Goal: Transaction & Acquisition: Obtain resource

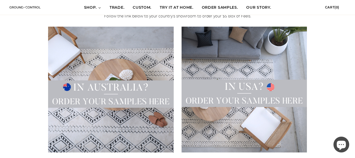
scroll to position [132, 0]
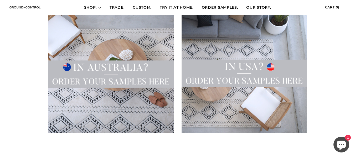
click at [257, 68] on img at bounding box center [245, 70] width 126 height 126
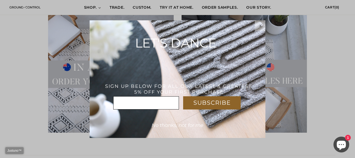
scroll to position [0, 0]
click at [261, 24] on span "x" at bounding box center [261, 25] width 2 height 4
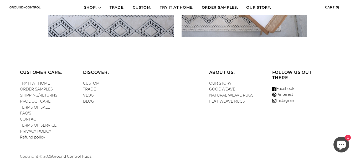
scroll to position [231, 0]
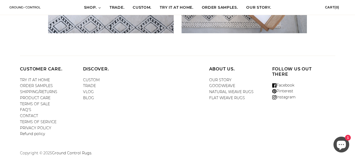
click at [30, 84] on link "ORDER SAMPLES" at bounding box center [36, 85] width 33 height 5
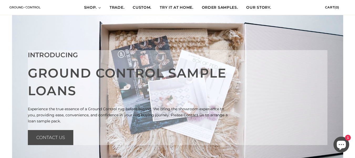
scroll to position [26, 0]
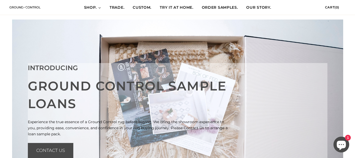
click at [219, 8] on span "ORDER SAMPLES." at bounding box center [220, 7] width 36 height 5
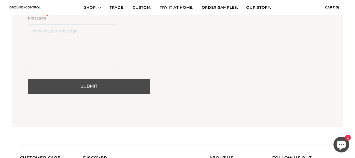
scroll to position [842, 0]
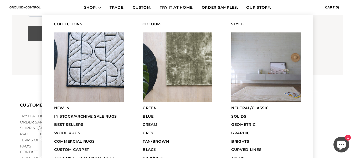
click at [93, 6] on span "SHOP." at bounding box center [90, 7] width 13 height 5
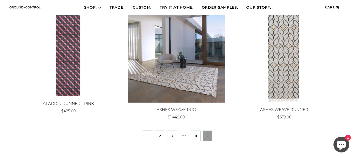
scroll to position [500, 0]
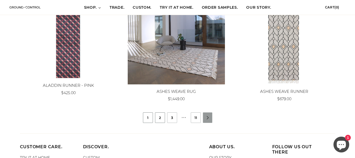
click at [163, 117] on link "2" at bounding box center [160, 117] width 9 height 10
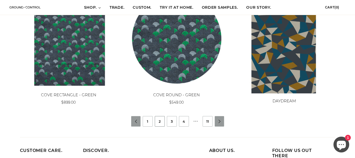
scroll to position [566, 0]
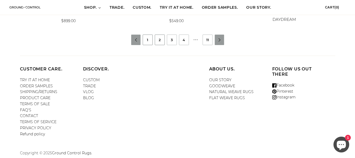
click at [151, 43] on link "1" at bounding box center [147, 40] width 9 height 10
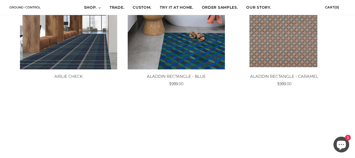
scroll to position [132, 0]
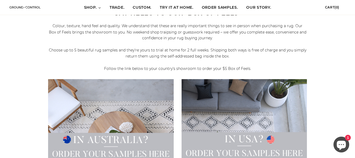
scroll to position [105, 0]
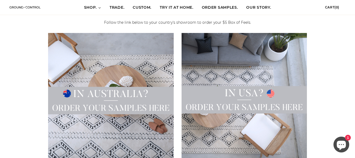
click at [232, 103] on img at bounding box center [245, 96] width 126 height 126
